Goal: Task Accomplishment & Management: Complete application form

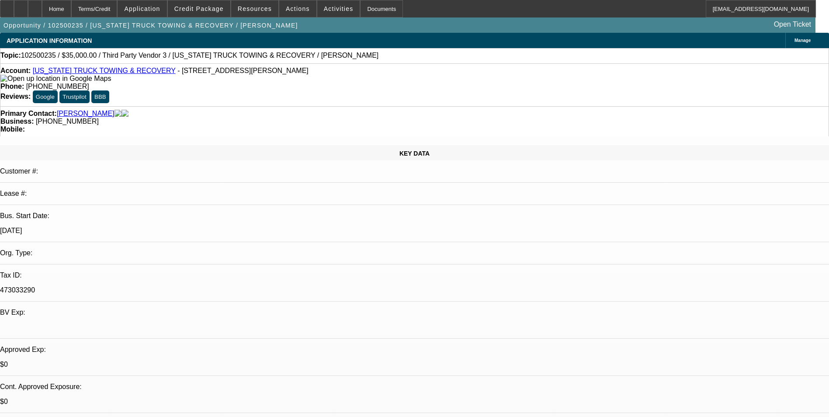
select select "0"
select select "2"
select select "0.1"
select select "4"
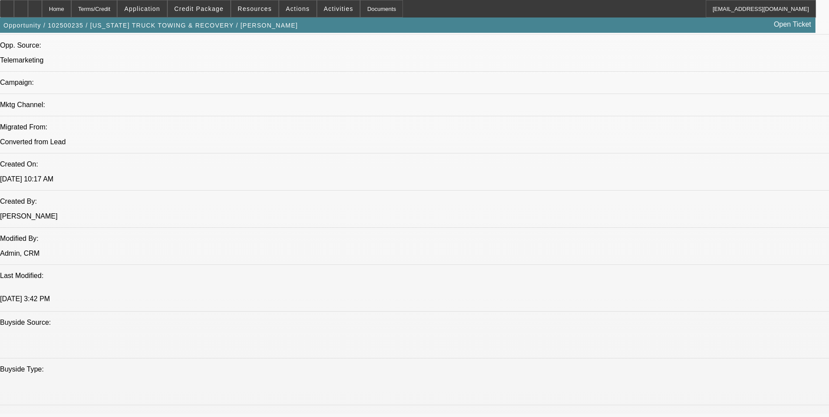
scroll to position [393, 0]
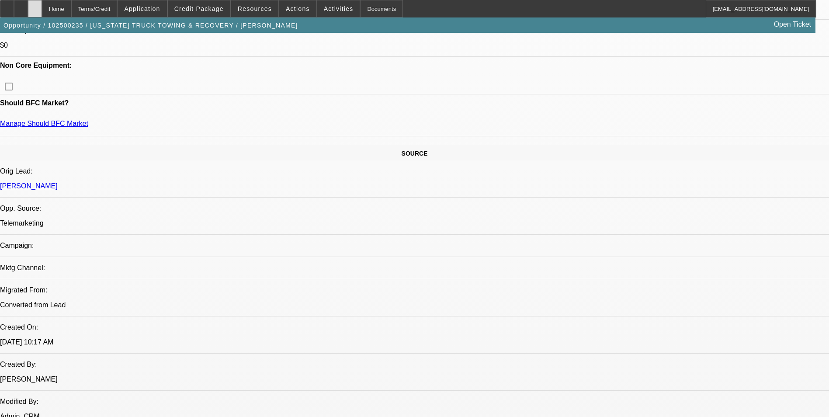
click at [42, 9] on div at bounding box center [35, 8] width 14 height 17
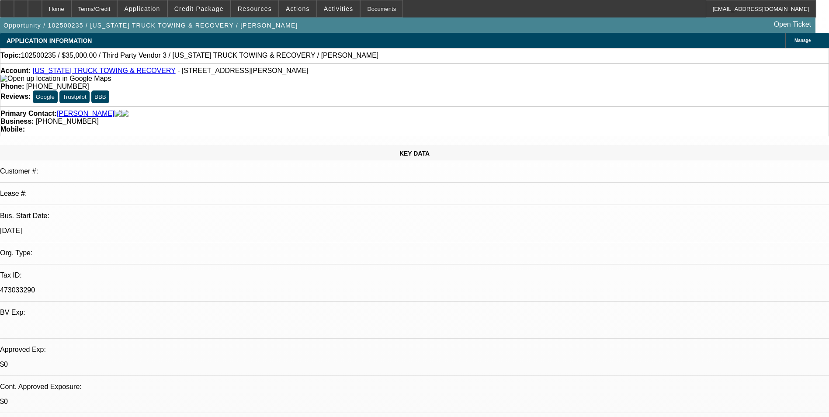
select select "0"
select select "2"
select select "0.1"
select select "1"
select select "2"
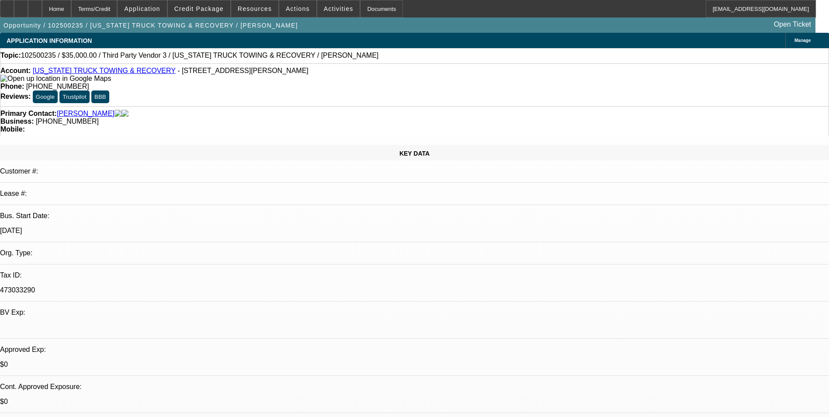
select select "4"
click at [42, 12] on div at bounding box center [35, 8] width 14 height 17
select select "0"
select select "2"
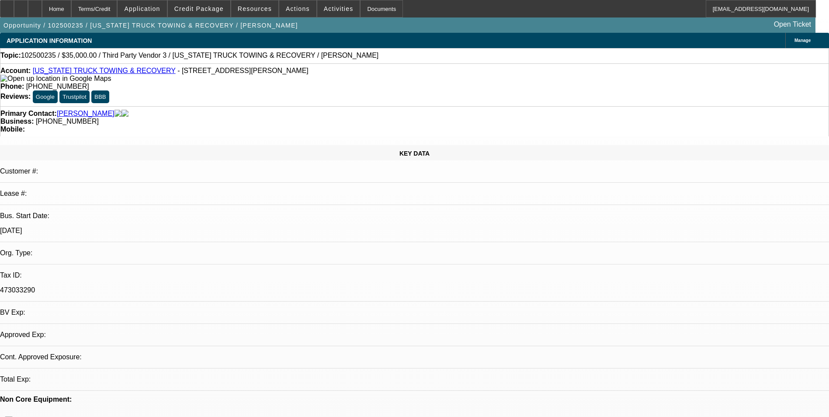
select select "0.1"
select select "4"
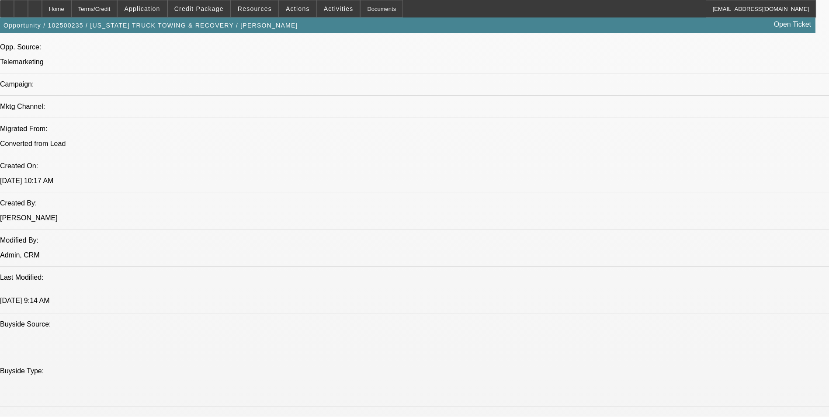
scroll to position [481, 0]
